Goal: Check status: Check status

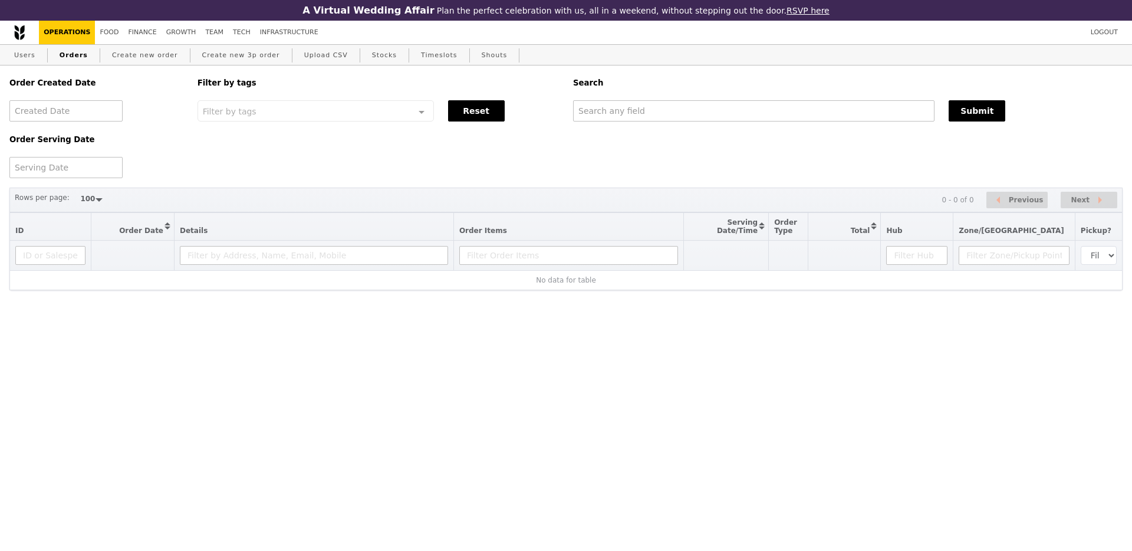
select select "100"
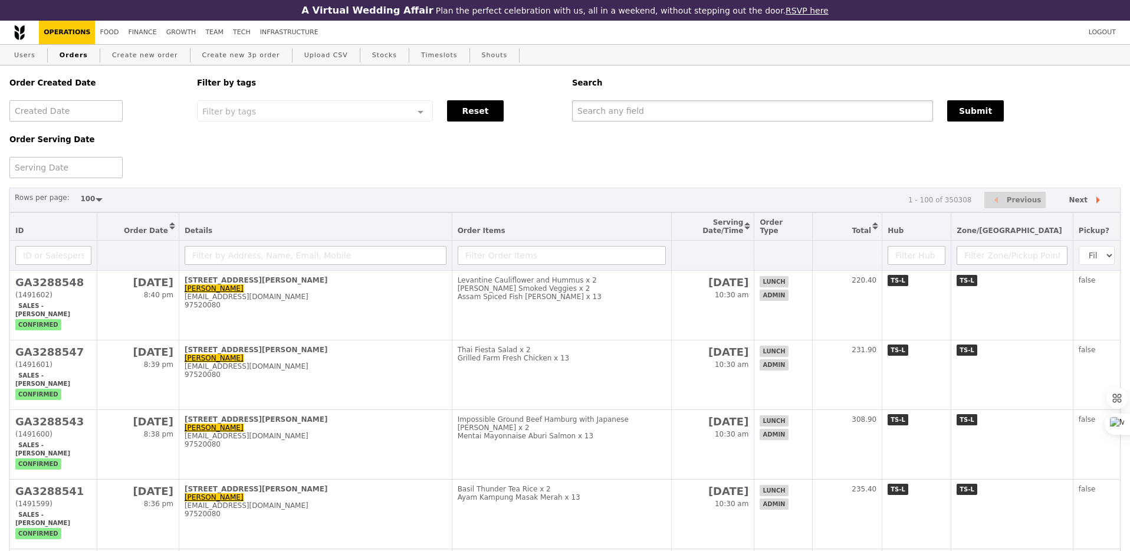
click at [594, 112] on input "text" at bounding box center [752, 110] width 361 height 21
paste input "GA3287568"
type input "GA3287568"
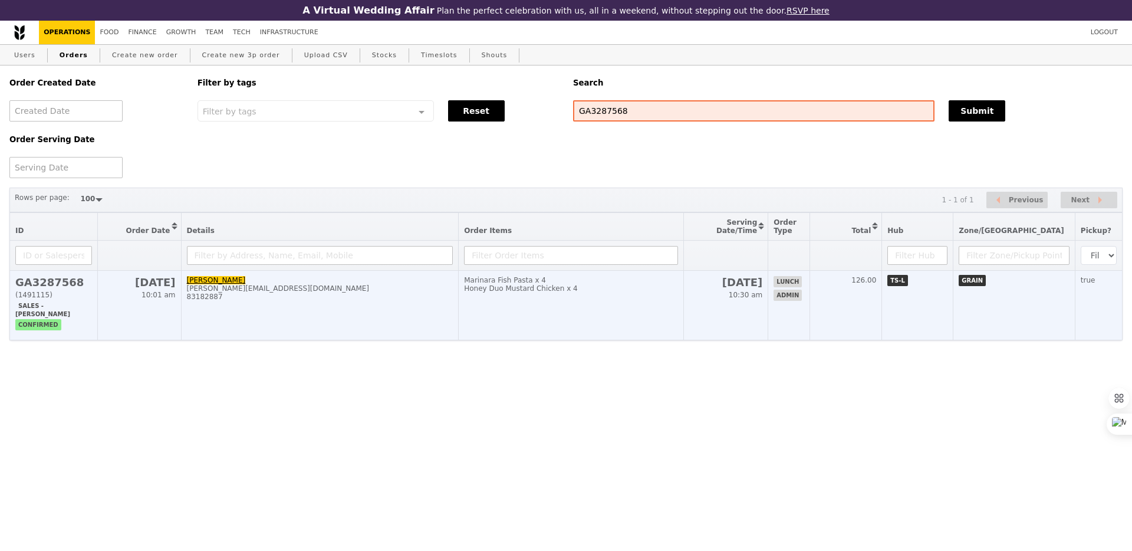
click at [623, 291] on div "Honey Duo Mustard Chicken x 4" at bounding box center [571, 288] width 214 height 8
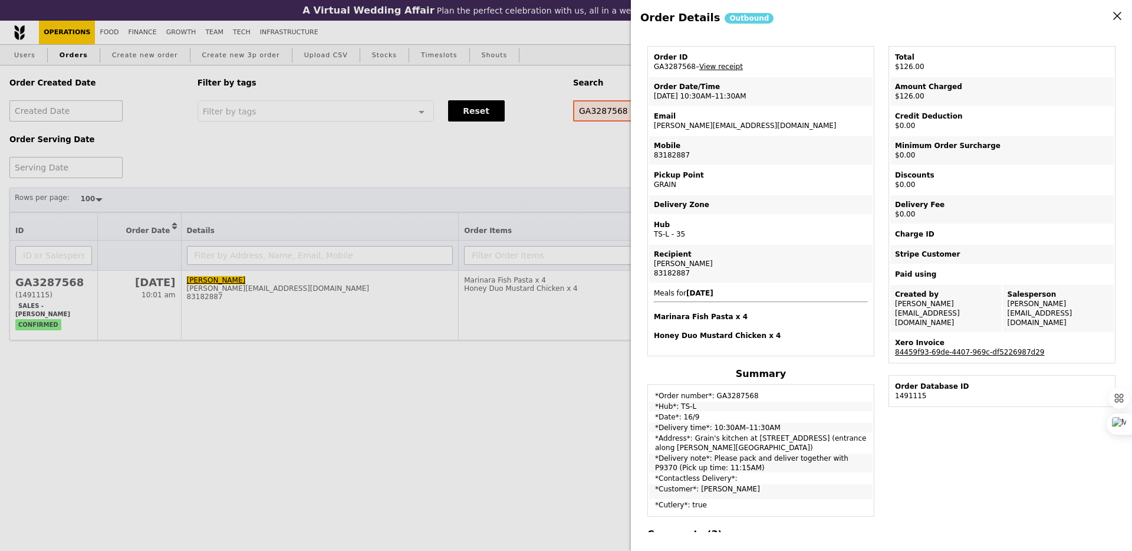
scroll to position [44, 0]
click at [847, 455] on td "*Delivery note*: Please pack and deliver together with P9370 (Pick up time: 11:…" at bounding box center [760, 461] width 223 height 19
copy td "P9370"
